Goal: Check status: Check status

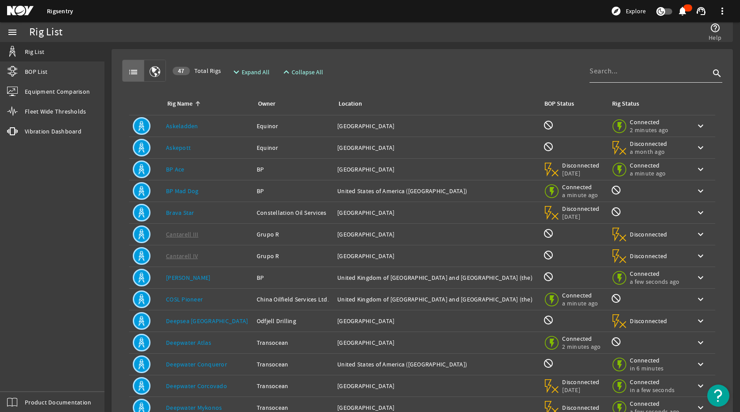
click at [614, 69] on input at bounding box center [649, 71] width 120 height 11
type input "titan"
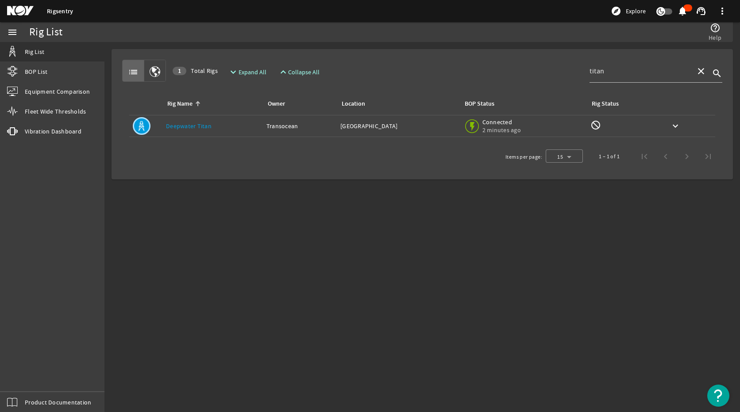
click at [197, 121] on td "Rig Name: Deepwater Titan" at bounding box center [212, 127] width 100 height 22
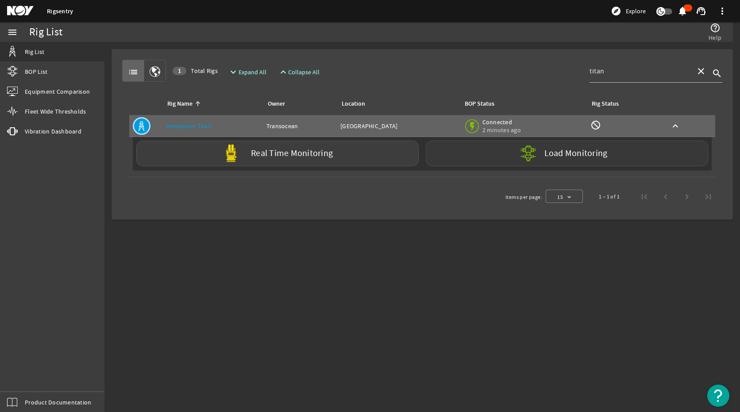
click at [509, 154] on div "Load Monitoring" at bounding box center [567, 154] width 282 height 26
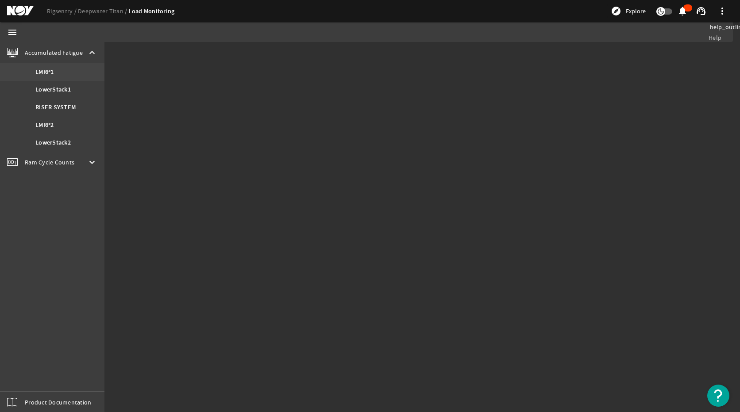
click at [50, 74] on b "LMRP1" at bounding box center [44, 72] width 18 height 9
click at [57, 90] on b "LowerStack1" at bounding box center [52, 89] width 35 height 9
click at [71, 160] on span "Ram Cycle Counts" at bounding box center [50, 162] width 50 height 9
click at [60, 65] on div "Ram Cycle Counts keyboard_arrow_up" at bounding box center [52, 73] width 104 height 21
click at [58, 69] on div "Ram Cycle Counts keyboard_arrow_down" at bounding box center [52, 73] width 104 height 21
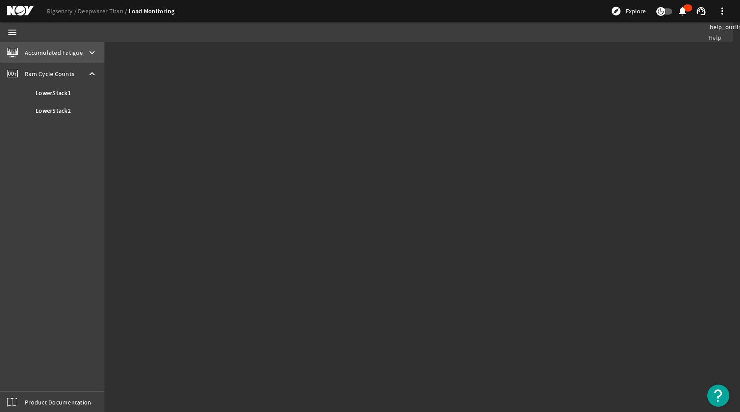
click at [77, 50] on span "Accumulated Fatigue" at bounding box center [54, 52] width 58 height 9
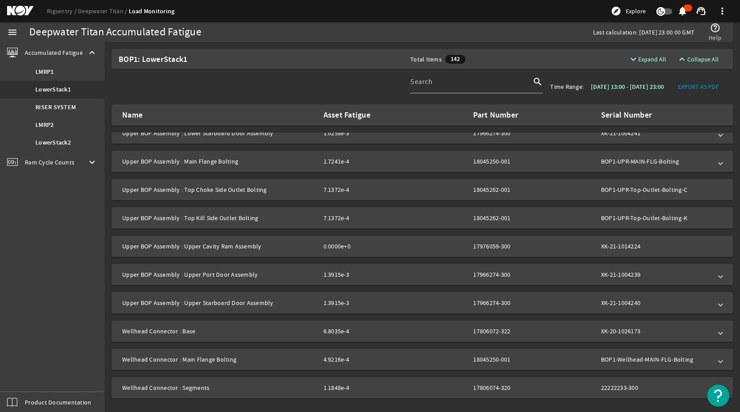
scroll to position [1294, 0]
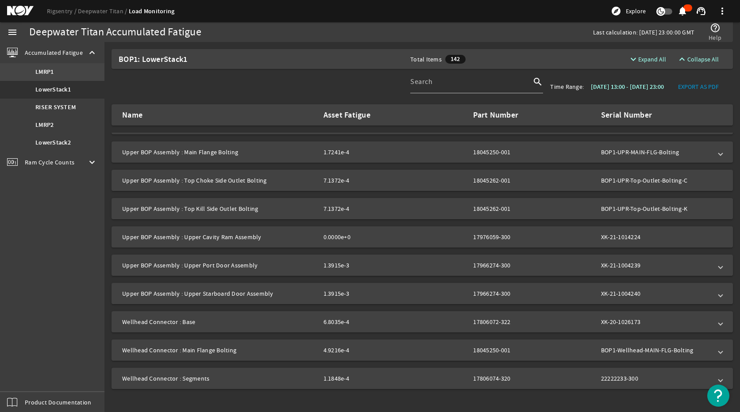
click at [57, 71] on link "LMRP1" at bounding box center [52, 72] width 104 height 18
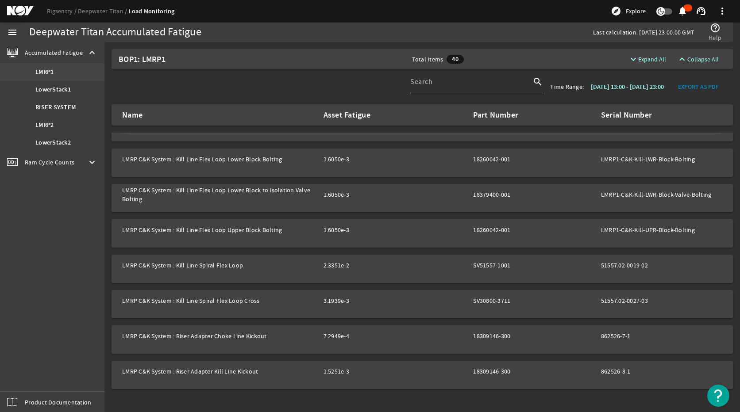
scroll to position [416, 0]
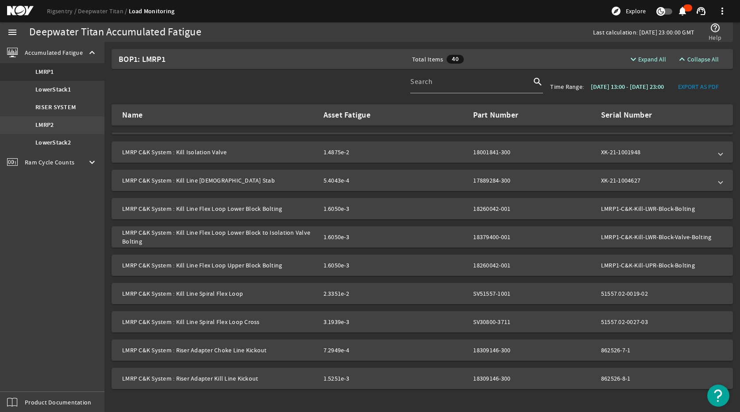
click at [55, 121] on link "LMRP2" at bounding box center [52, 125] width 104 height 18
click at [68, 125] on link "LMRP2" at bounding box center [52, 125] width 104 height 18
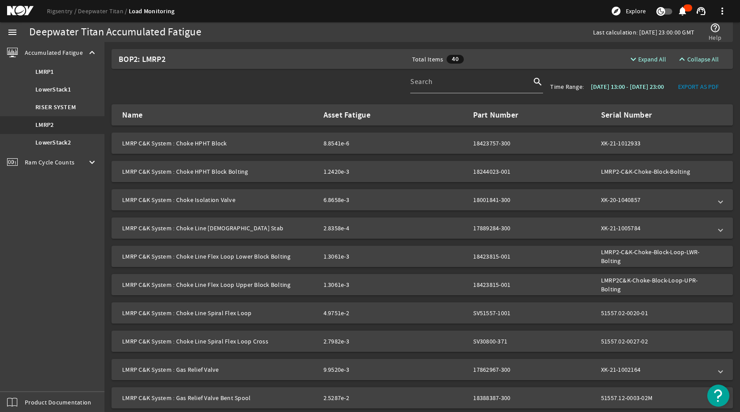
click at [90, 163] on mat-icon "keyboard_arrow_down" at bounding box center [92, 162] width 11 height 11
click at [92, 73] on mat-icon "keyboard_arrow_up" at bounding box center [92, 74] width 11 height 11
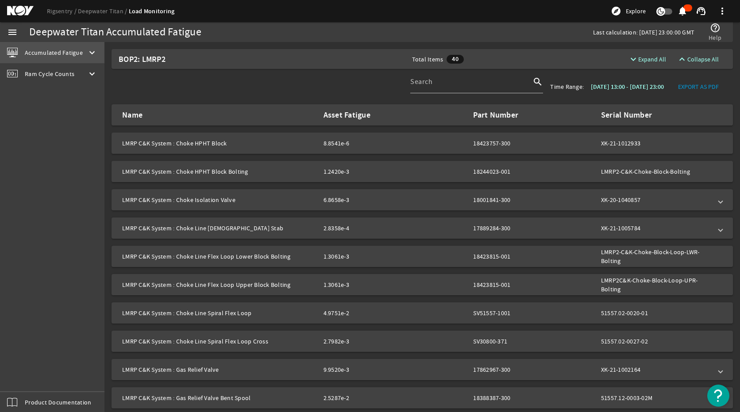
click at [93, 55] on mat-icon "keyboard_arrow_down" at bounding box center [92, 52] width 11 height 11
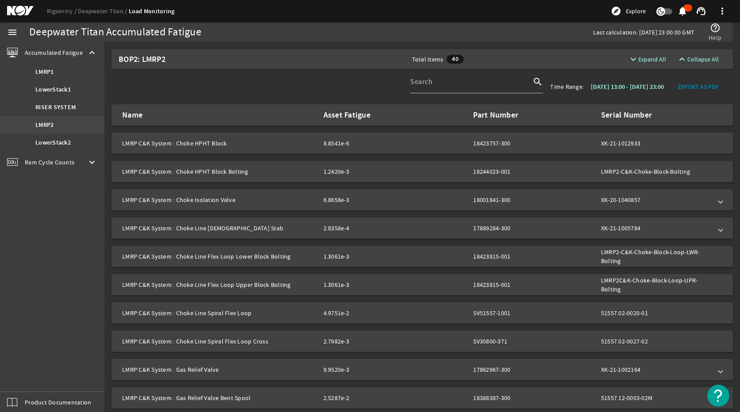
click at [73, 119] on link "LMRP2" at bounding box center [52, 125] width 104 height 18
click at [71, 107] on b "RISER SYSTEM" at bounding box center [55, 107] width 40 height 9
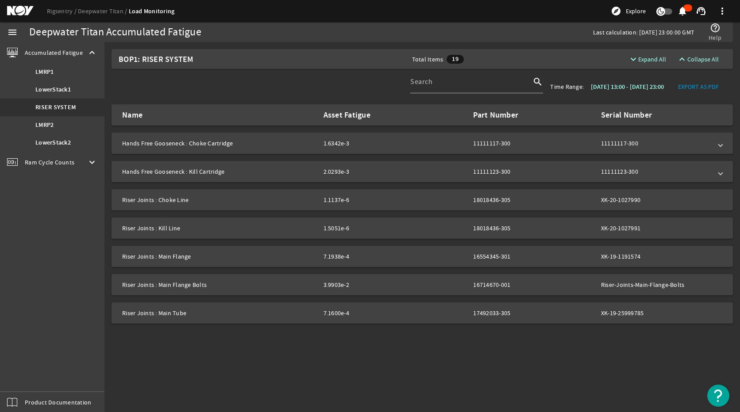
click at [720, 143] on span at bounding box center [721, 143] width 4 height 9
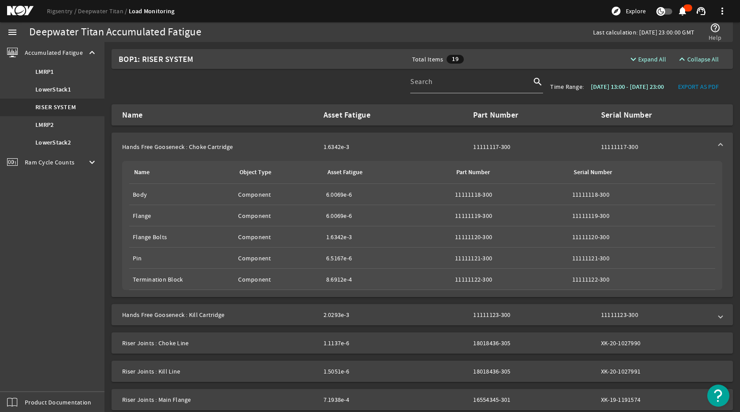
click at [720, 143] on mat-expansion-panel-header "Hands Free Gooseneck : Choke Cartridge 1.6342e-3 11111117-300 11111117-300" at bounding box center [422, 147] width 621 height 28
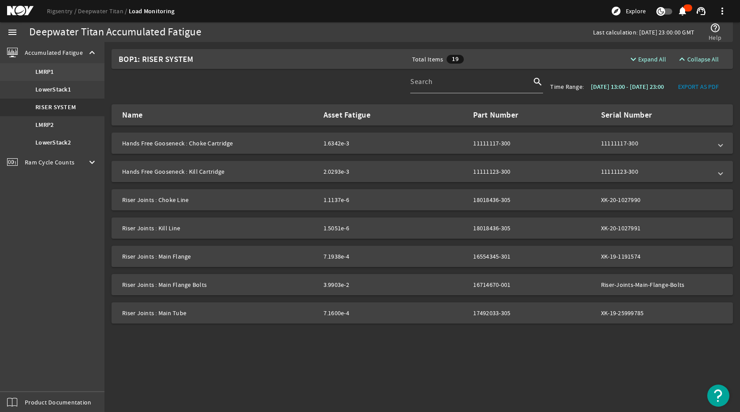
click at [48, 70] on b "LMRP1" at bounding box center [44, 72] width 18 height 9
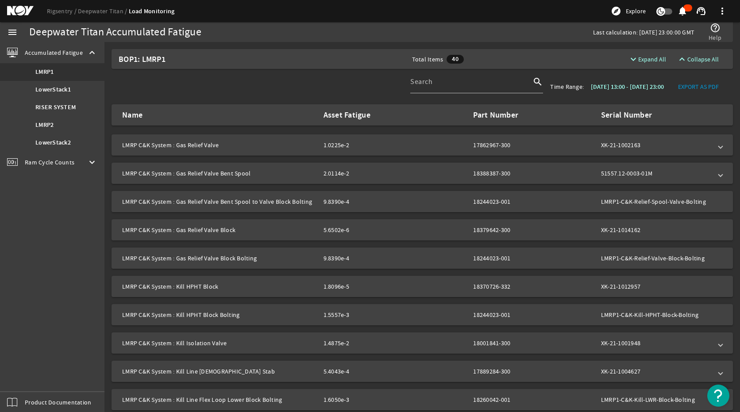
scroll to position [195, 0]
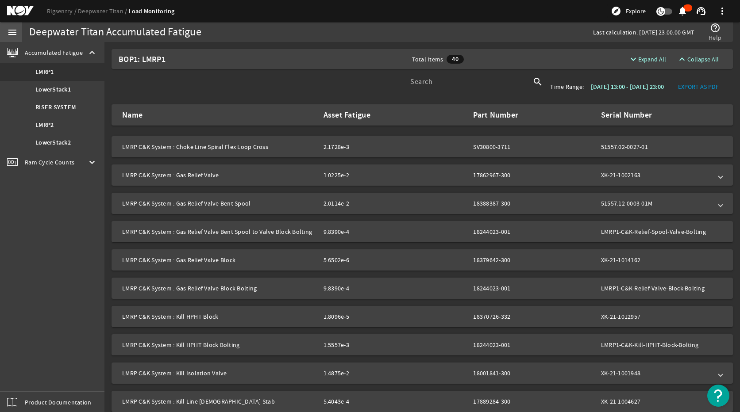
click at [11, 28] on mat-icon "menu" at bounding box center [12, 32] width 11 height 11
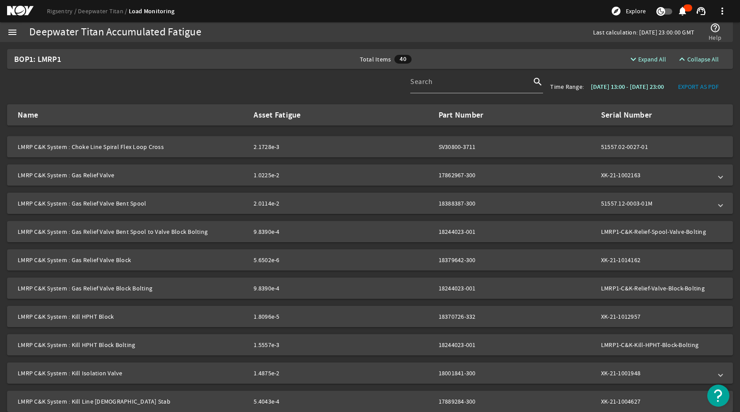
click at [8, 31] on mat-icon "menu" at bounding box center [12, 32] width 11 height 11
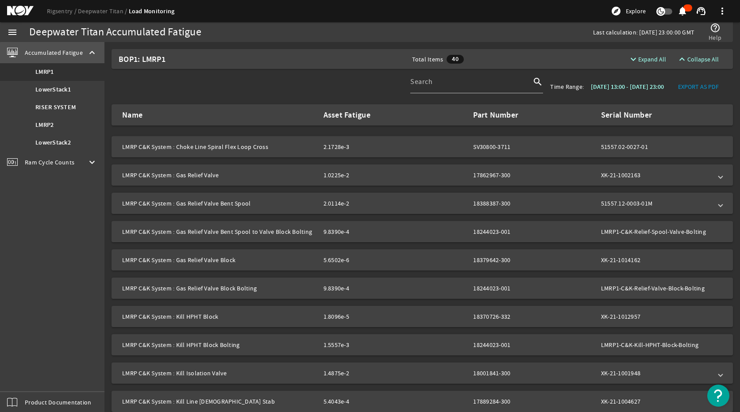
click at [63, 54] on span "Accumulated Fatigue" at bounding box center [54, 52] width 58 height 9
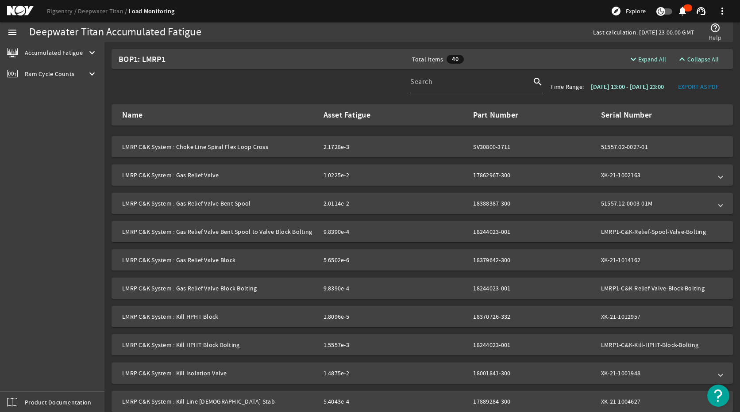
click at [82, 75] on div "Ram Cycle Counts keyboard_arrow_down" at bounding box center [52, 73] width 104 height 21
click at [74, 97] on link "LowerStack1" at bounding box center [52, 94] width 104 height 18
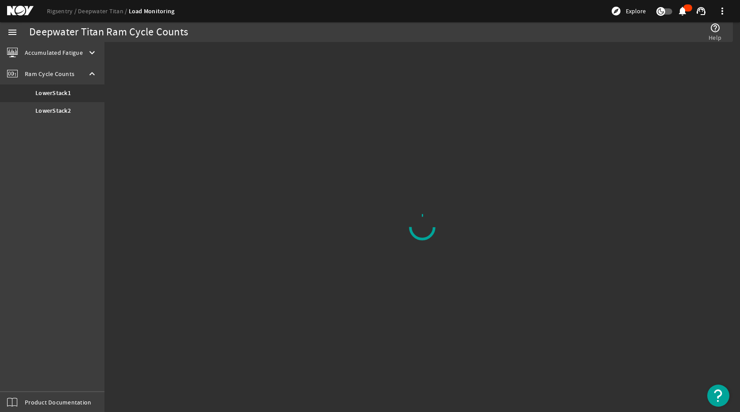
click at [69, 54] on span "Accumulated Fatigue" at bounding box center [54, 52] width 58 height 9
click at [45, 72] on b "LMRP1" at bounding box center [44, 72] width 18 height 9
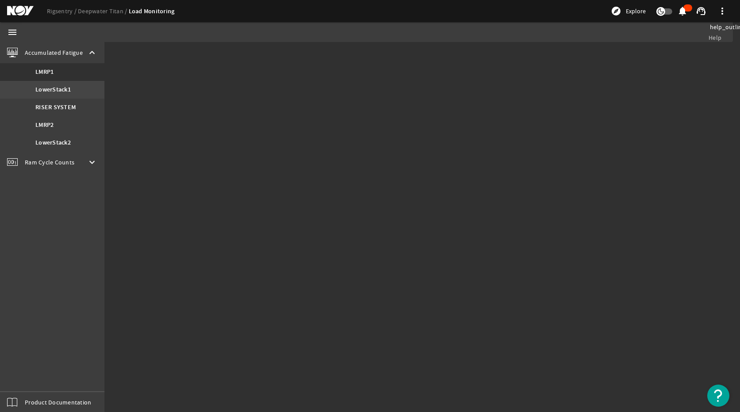
click at [53, 92] on b "LowerStack1" at bounding box center [52, 89] width 35 height 9
click at [53, 111] on b "RISER SYSTEM" at bounding box center [55, 107] width 40 height 9
click at [48, 122] on b "LMRP2" at bounding box center [44, 125] width 18 height 9
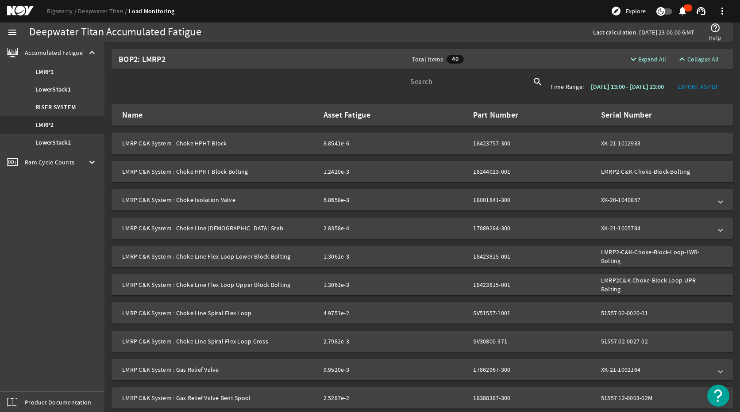
click at [712, 199] on span "LMRP C&K System : Choke Isolation Valve 6.8658e-3 18001841-300 XK-20-1040857" at bounding box center [420, 200] width 597 height 9
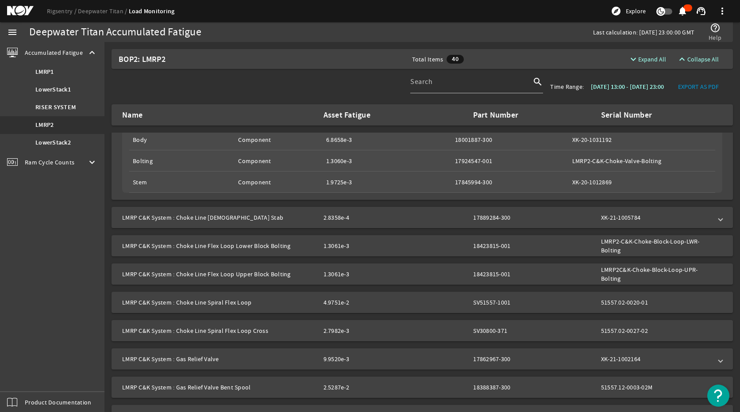
scroll to position [133, 0]
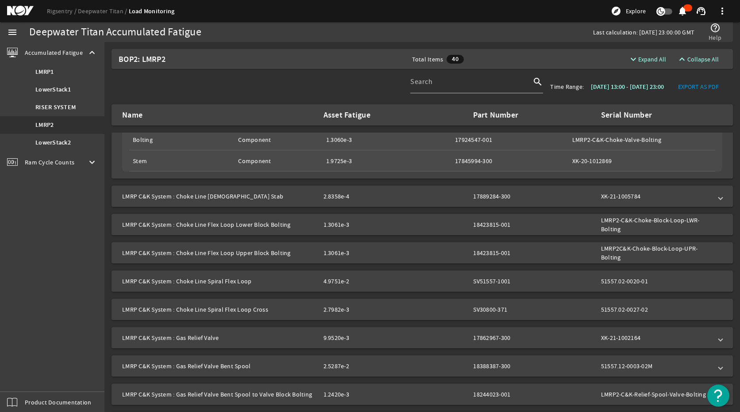
click at [711, 194] on span "LMRP C&K System : Choke Line [DEMOGRAPHIC_DATA] Stab 2.8358e-4 17889284-300 XK-…" at bounding box center [420, 196] width 597 height 9
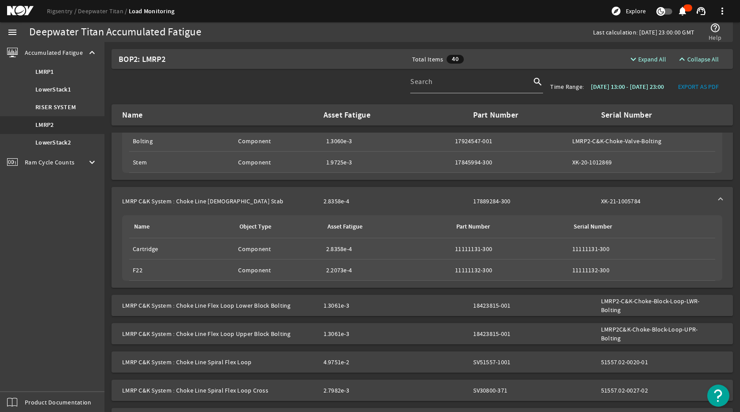
scroll to position [0, 0]
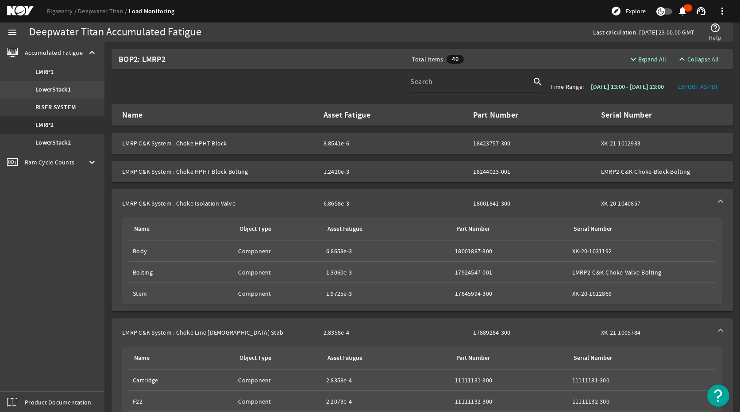
click at [60, 85] on b "LowerStack1" at bounding box center [52, 89] width 35 height 9
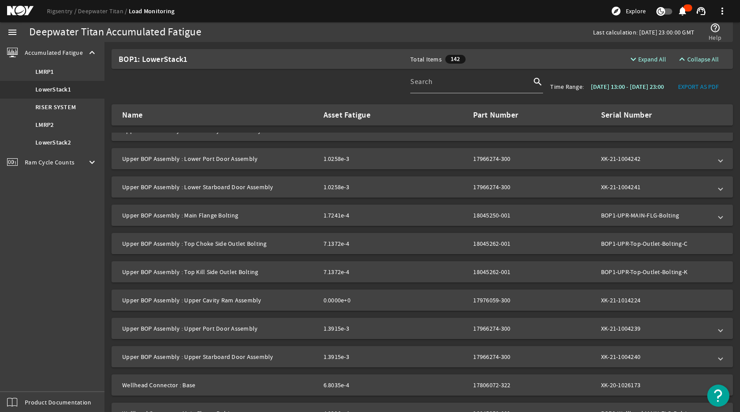
scroll to position [1294, 0]
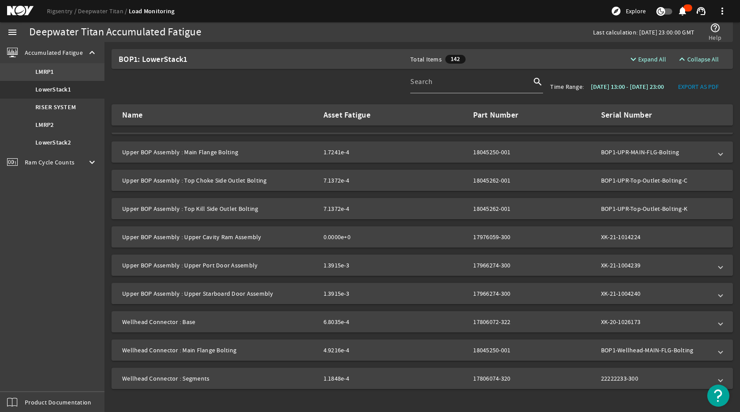
click at [69, 73] on link "LMRP1" at bounding box center [52, 72] width 104 height 18
